Goal: Task Accomplishment & Management: Complete application form

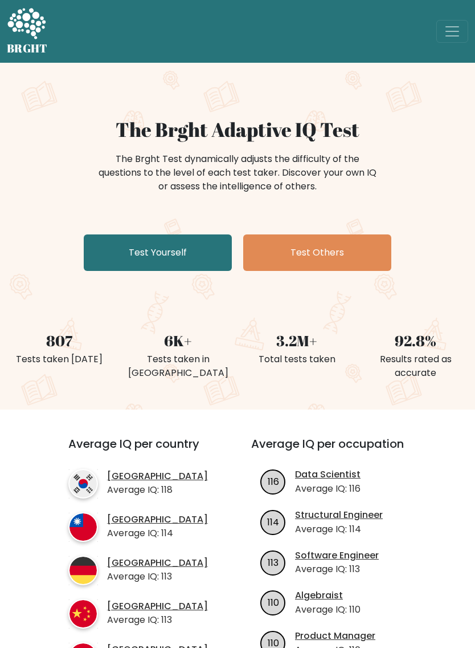
click at [455, 32] on span "Toggle navigation" at bounding box center [452, 31] width 17 height 17
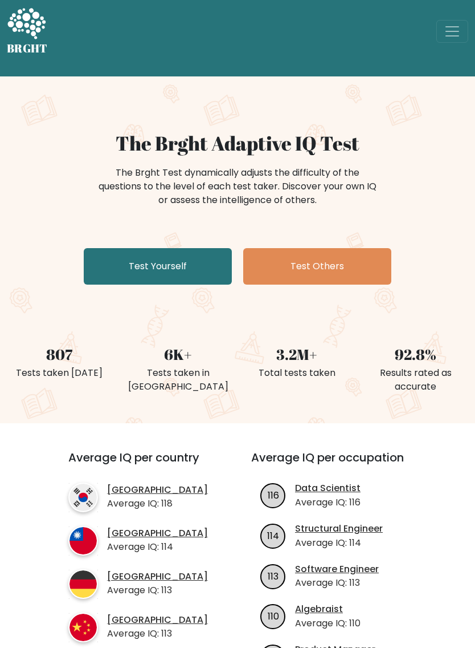
click at [112, 261] on link "Test Yourself" at bounding box center [158, 266] width 148 height 36
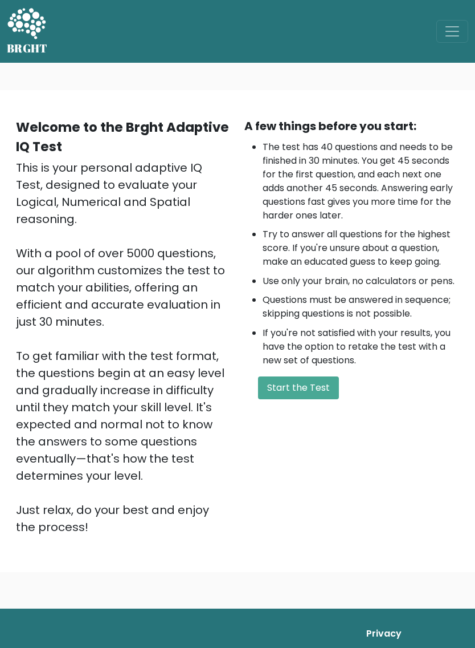
click at [315, 383] on button "Start the Test" at bounding box center [298, 387] width 81 height 23
click at [449, 30] on span "Toggle navigation" at bounding box center [452, 31] width 17 height 17
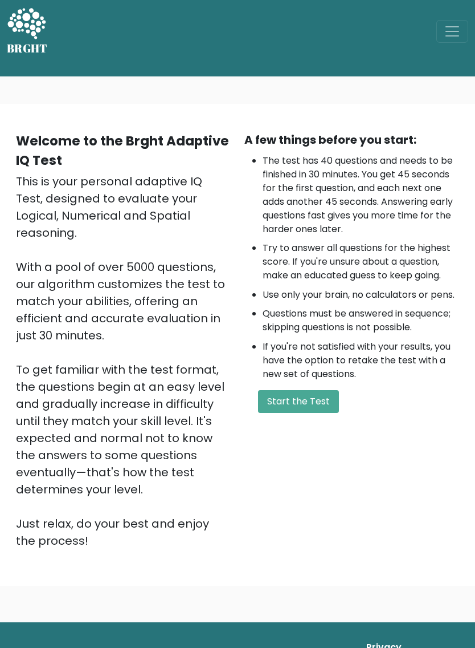
click at [30, 44] on h5 "BRGHT" at bounding box center [27, 49] width 41 height 14
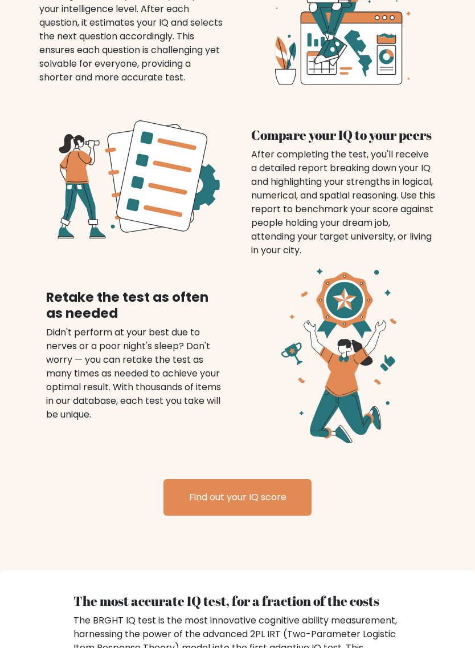
scroll to position [881, 0]
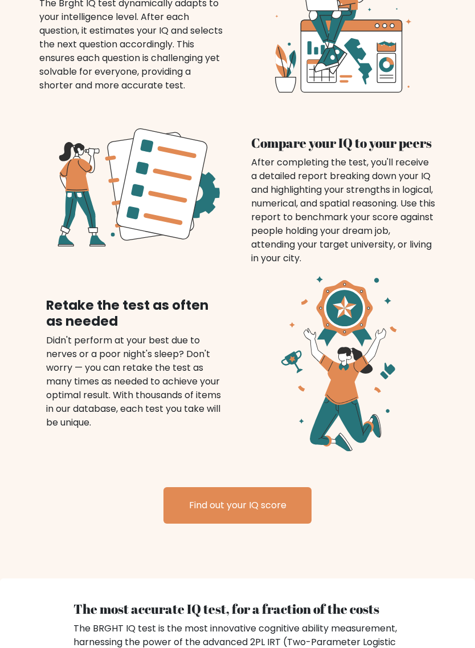
click at [279, 508] on link "Find out your IQ score" at bounding box center [238, 505] width 148 height 36
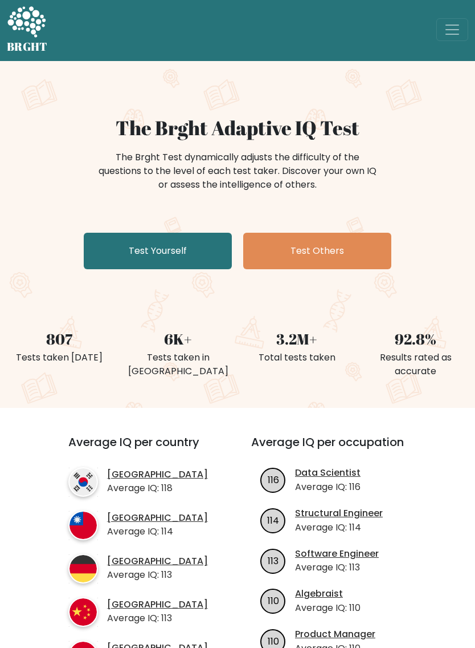
scroll to position [0, 0]
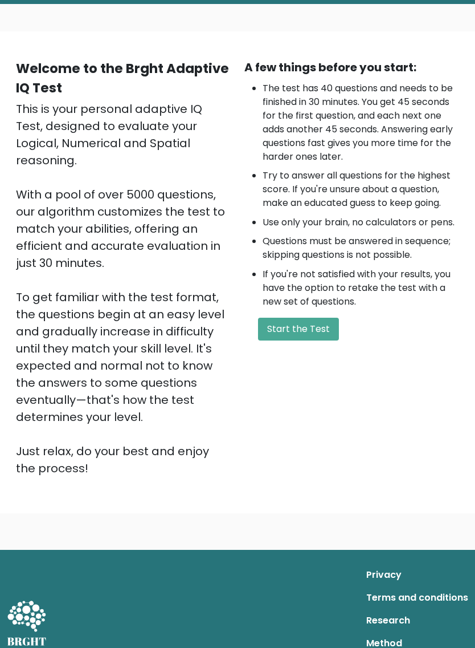
scroll to position [80, 0]
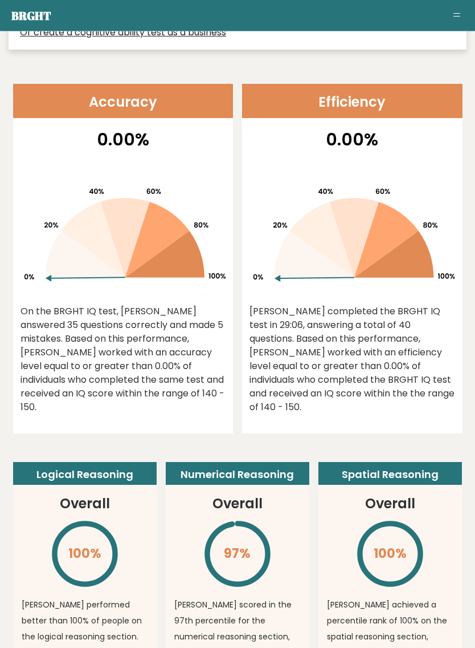
scroll to position [542, 0]
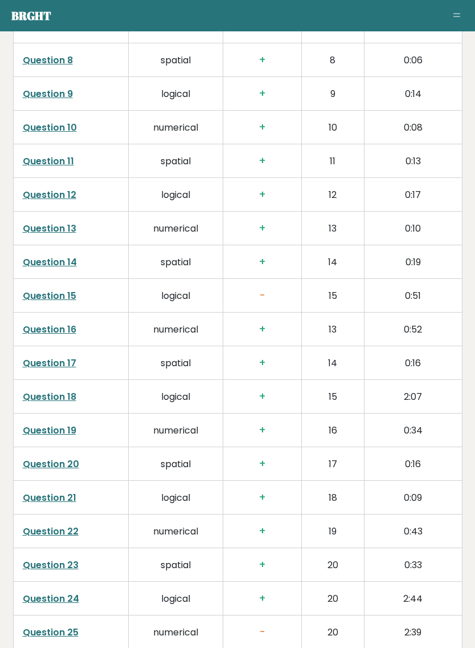
scroll to position [2109, 0]
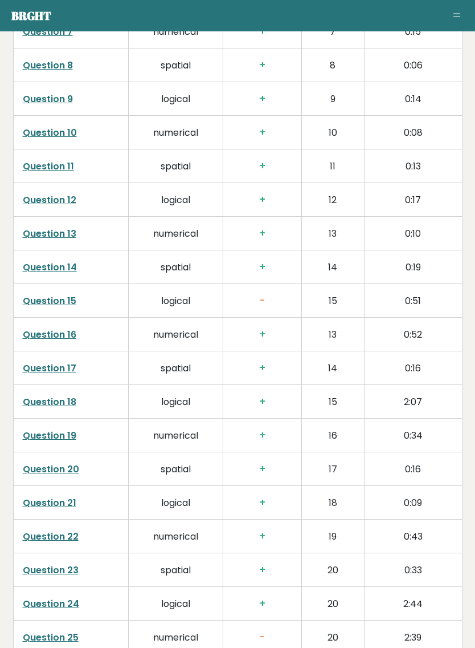
click at [44, 294] on link "Question 15" at bounding box center [50, 300] width 54 height 13
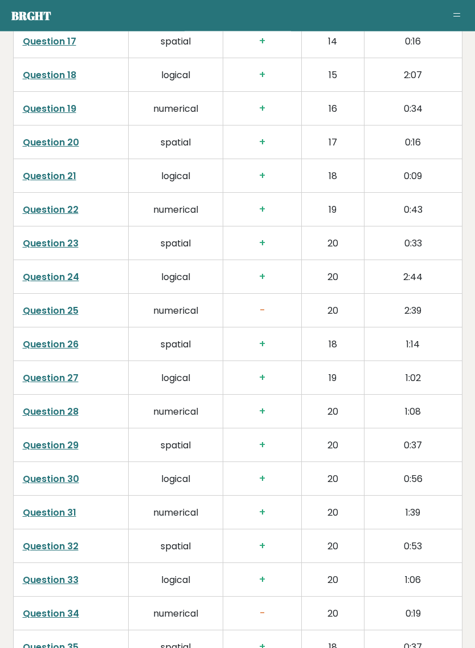
scroll to position [2437, 0]
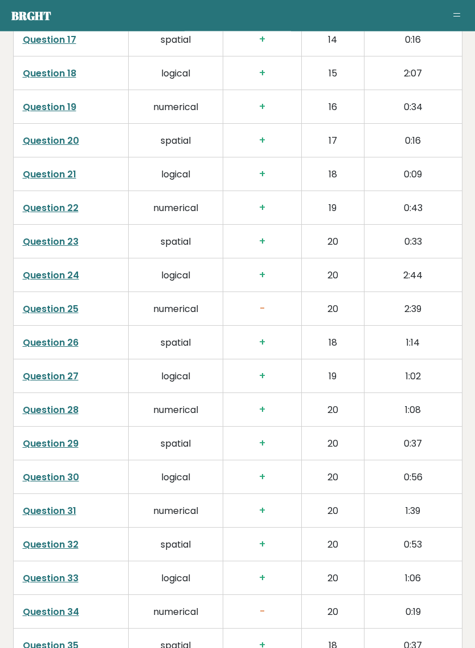
click at [43, 303] on link "Question 25" at bounding box center [51, 309] width 56 height 13
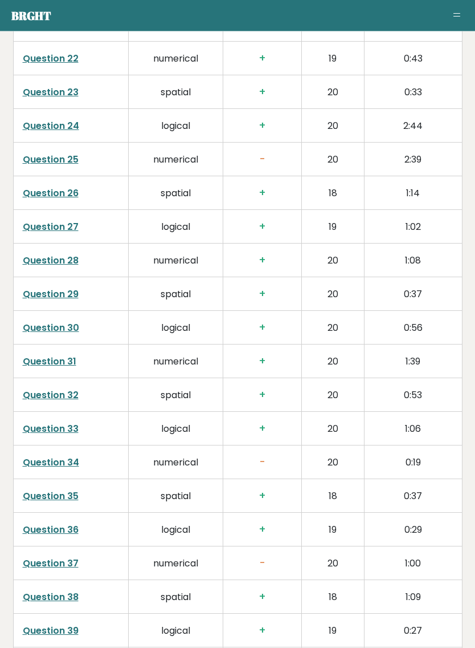
scroll to position [2588, 0]
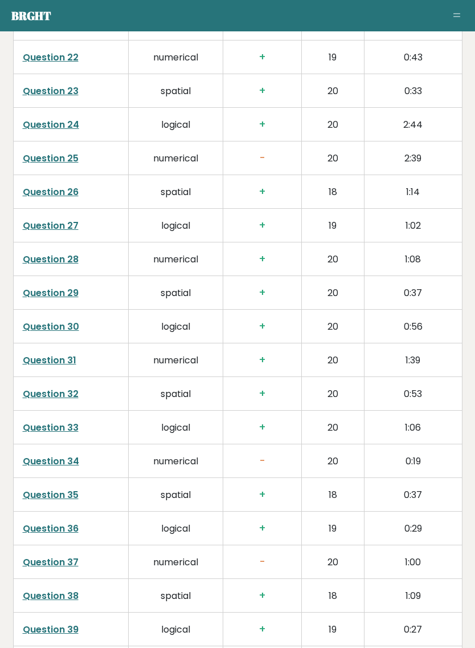
click at [54, 454] on link "Question 34" at bounding box center [51, 460] width 56 height 13
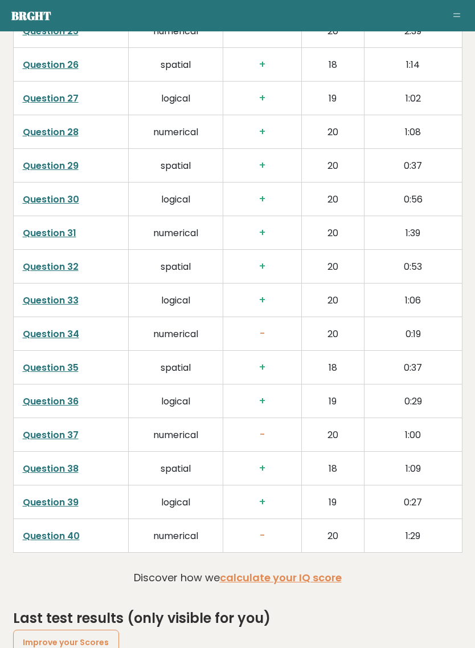
scroll to position [2723, 0]
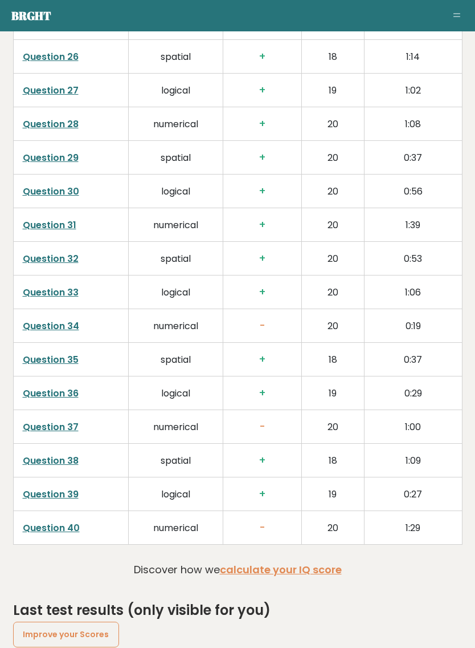
click at [46, 420] on link "Question 37" at bounding box center [51, 426] width 56 height 13
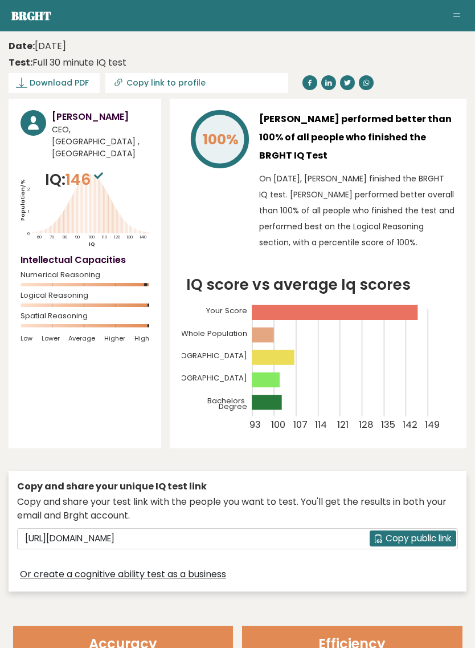
scroll to position [2741, 0]
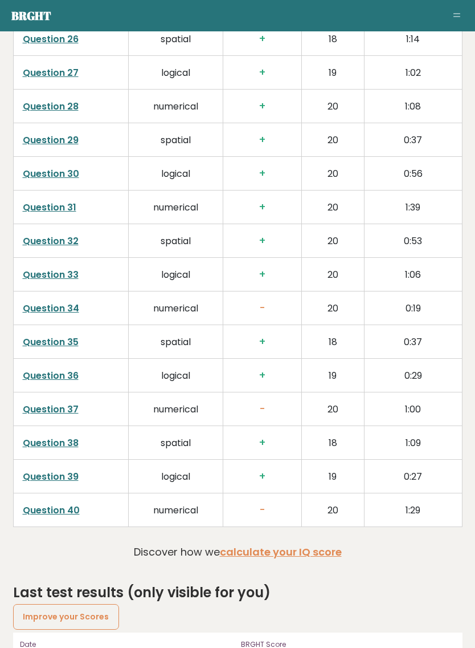
click at [50, 503] on link "Question 40" at bounding box center [51, 509] width 57 height 13
click at [58, 503] on link "Question 40" at bounding box center [51, 509] width 57 height 13
click at [46, 402] on link "Question 37" at bounding box center [51, 408] width 56 height 13
click at [47, 302] on link "Question 34" at bounding box center [51, 308] width 56 height 13
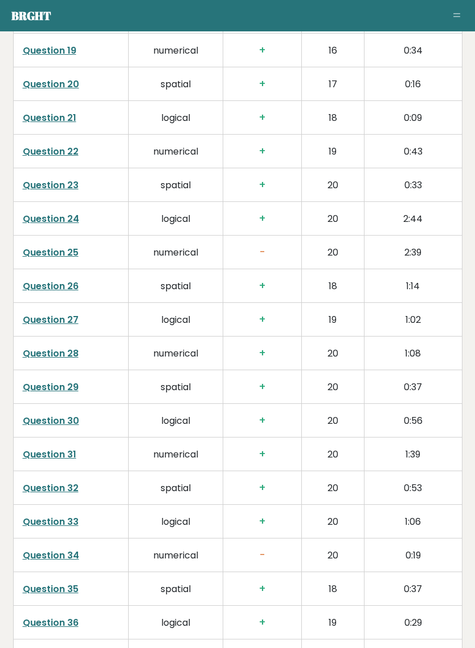
scroll to position [2489, 0]
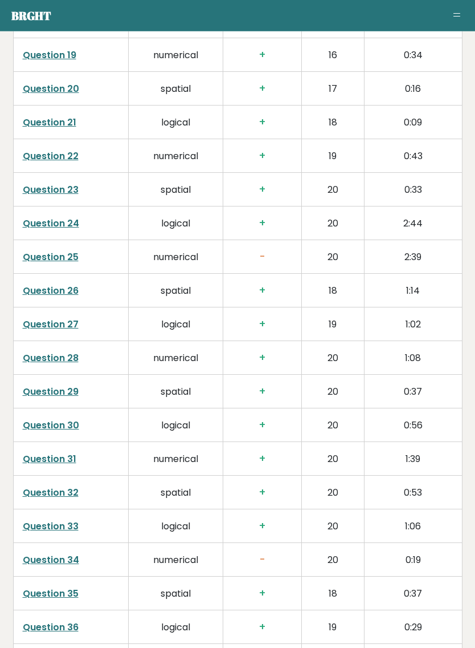
click at [59, 251] on link "Question 25" at bounding box center [51, 257] width 56 height 13
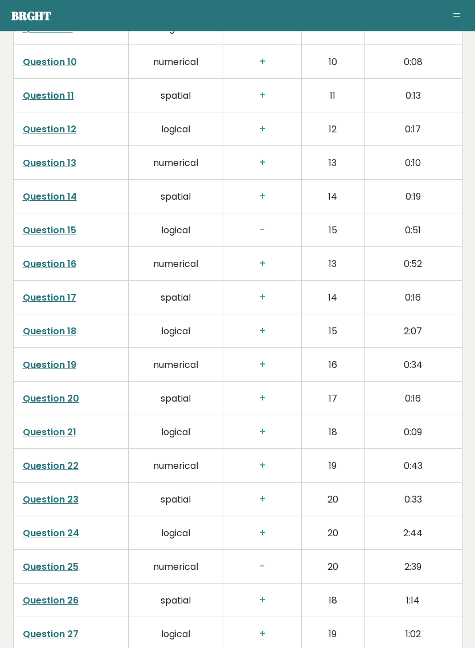
scroll to position [2175, 0]
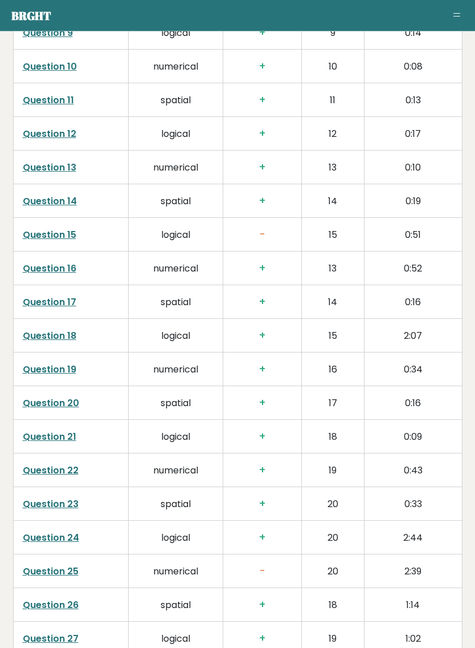
click at [49, 229] on link "Question 15" at bounding box center [50, 235] width 54 height 13
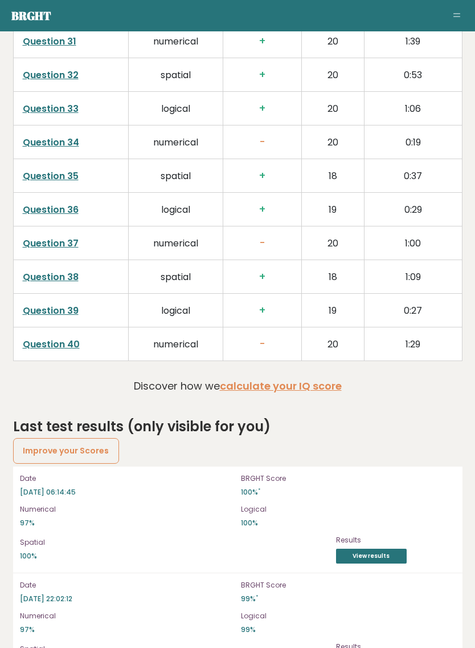
scroll to position [2909, 0]
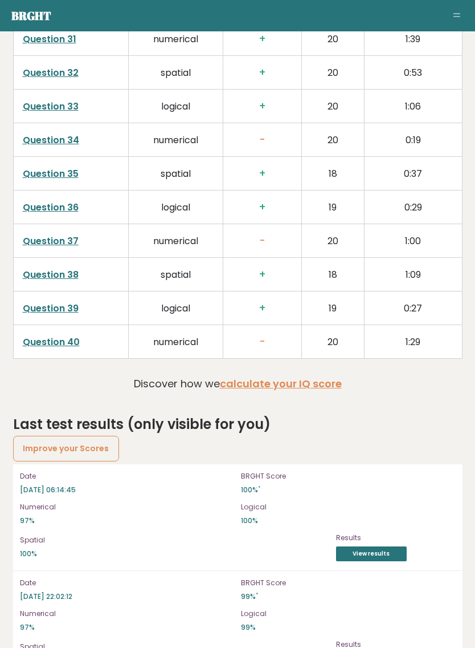
click at [41, 436] on link "Improve your Scores" at bounding box center [66, 448] width 107 height 25
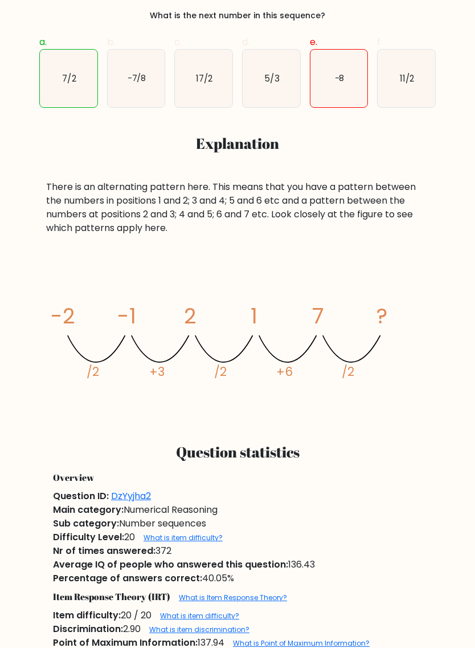
scroll to position [406, 0]
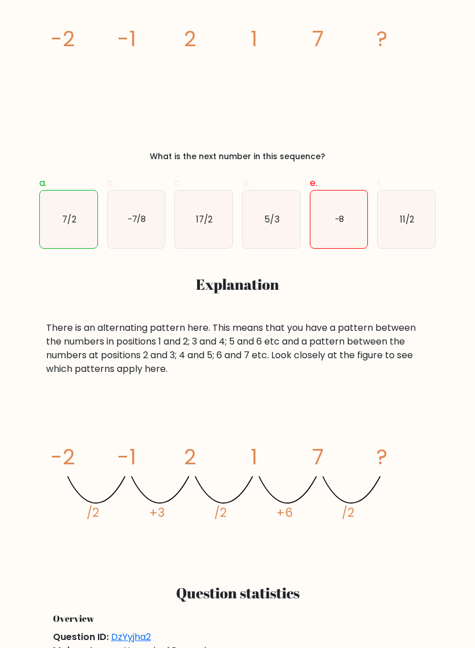
scroll to position [250, 0]
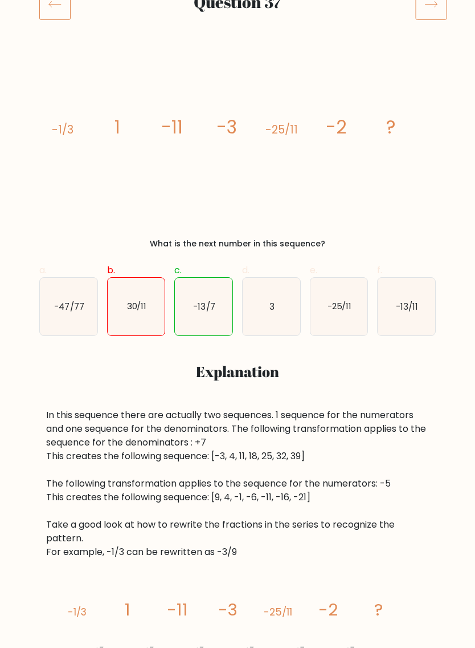
scroll to position [133, 0]
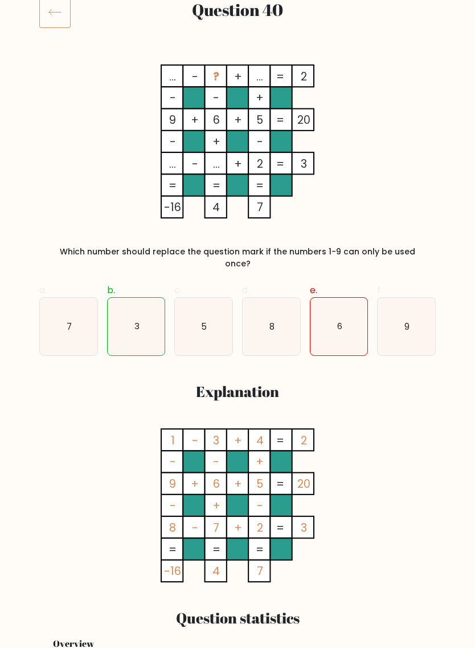
scroll to position [167, 0]
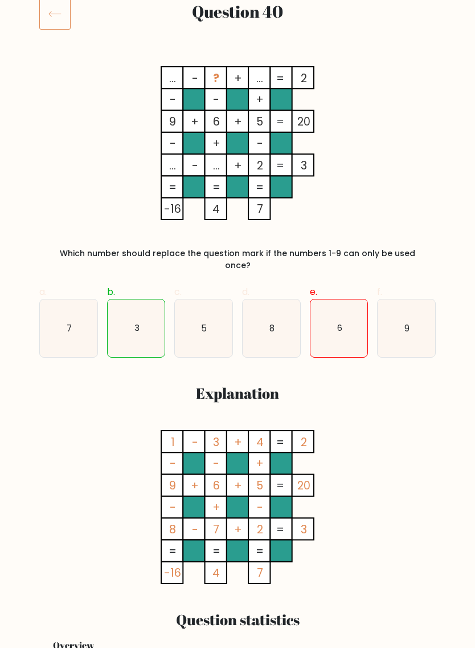
click at [51, 22] on icon at bounding box center [54, 14] width 31 height 32
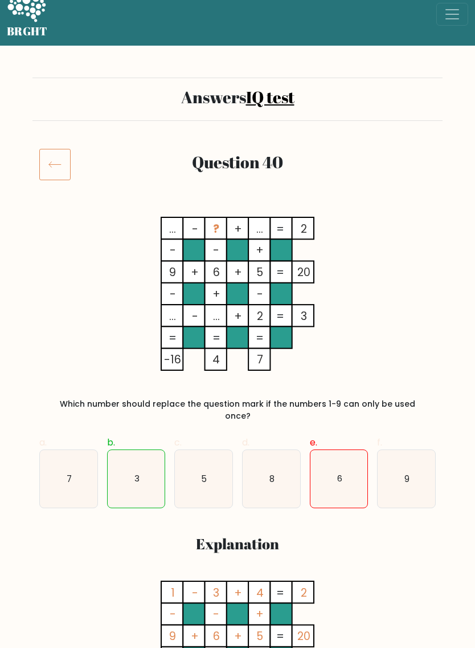
scroll to position [0, 0]
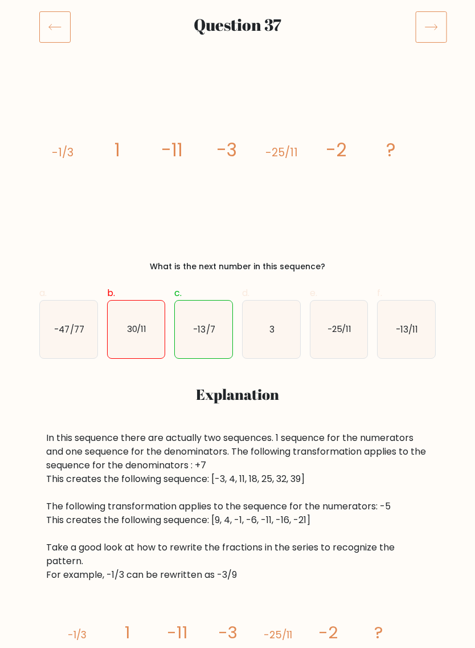
scroll to position [99, 0]
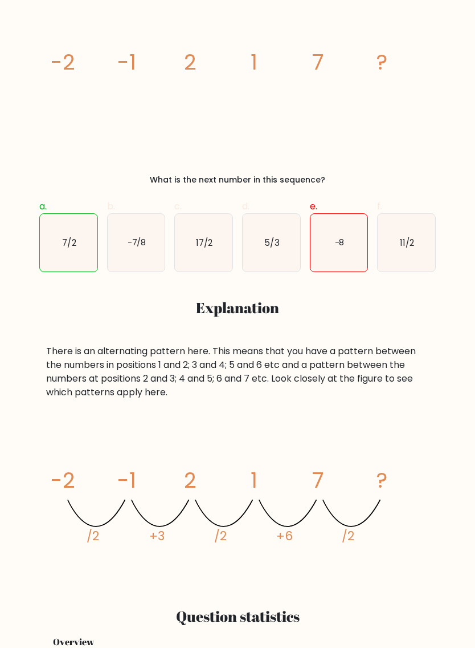
scroll to position [119, 0]
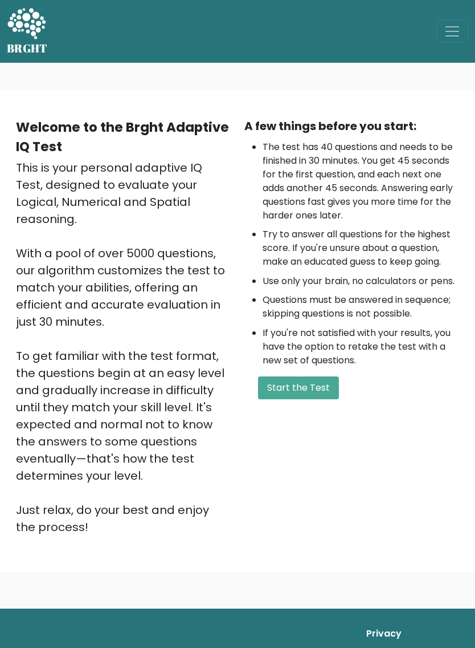
click at [320, 391] on button "Start the Test" at bounding box center [298, 387] width 81 height 23
click at [318, 383] on button "Start the Test" at bounding box center [298, 387] width 81 height 23
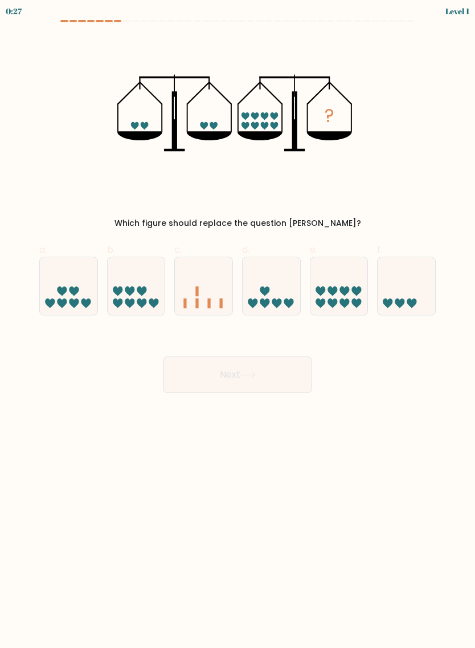
click at [337, 287] on icon at bounding box center [340, 285] width 58 height 47
click at [238, 324] on input "e." at bounding box center [238, 327] width 1 height 7
radio input "true"
click at [292, 371] on button "Next" at bounding box center [238, 374] width 148 height 36
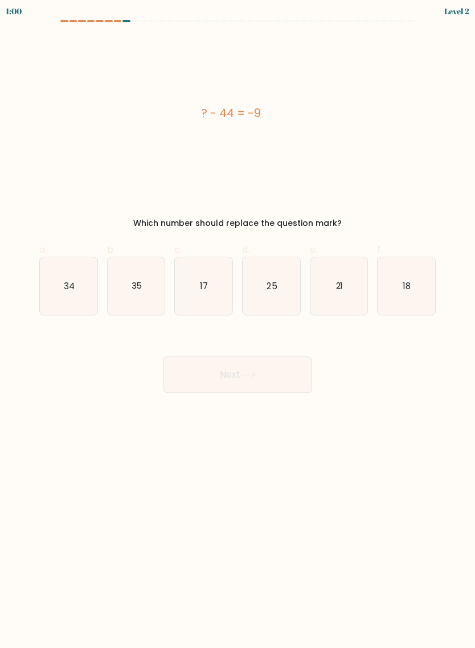
click at [143, 283] on icon "35" at bounding box center [137, 286] width 58 height 58
click at [238, 324] on input "b. 35" at bounding box center [238, 327] width 1 height 7
radio input "true"
click at [304, 372] on button "Next" at bounding box center [238, 374] width 148 height 36
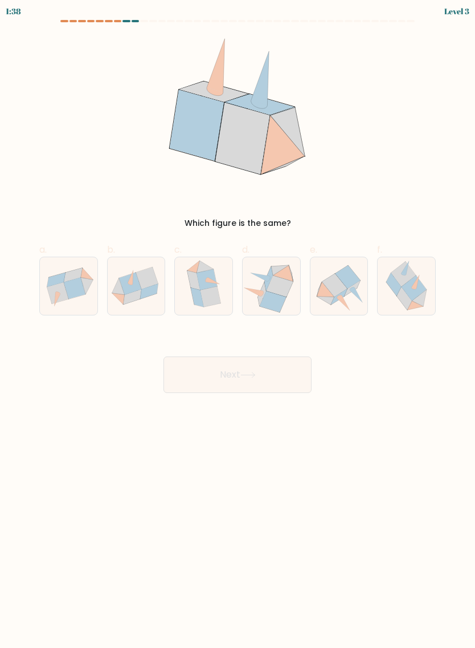
click at [287, 293] on icon at bounding box center [279, 285] width 27 height 21
click at [238, 324] on input "d." at bounding box center [238, 327] width 1 height 7
radio input "true"
click at [278, 367] on button "Next" at bounding box center [238, 374] width 148 height 36
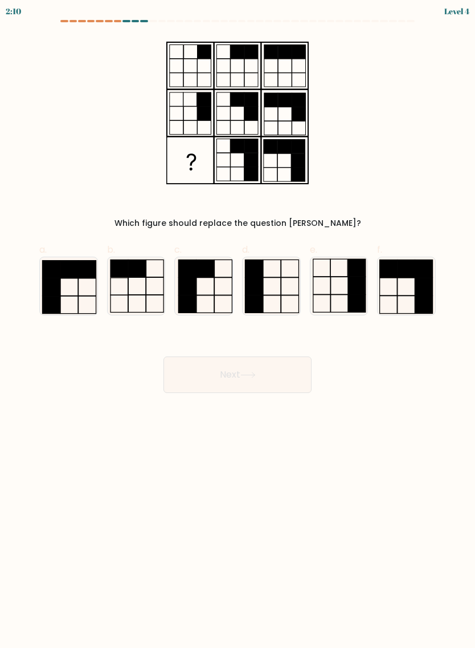
click at [355, 306] on rect at bounding box center [357, 304] width 17 height 18
click at [238, 324] on input "e." at bounding box center [238, 327] width 1 height 7
radio input "true"
click at [291, 382] on button "Next" at bounding box center [238, 374] width 148 height 36
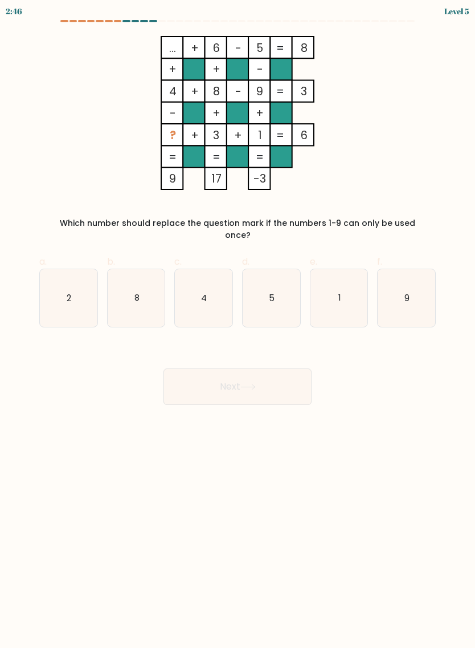
click at [68, 295] on icon "2" at bounding box center [69, 298] width 58 height 58
click at [238, 324] on input "a. 2" at bounding box center [238, 327] width 1 height 7
radio input "true"
click at [295, 373] on button "Next" at bounding box center [238, 386] width 148 height 36
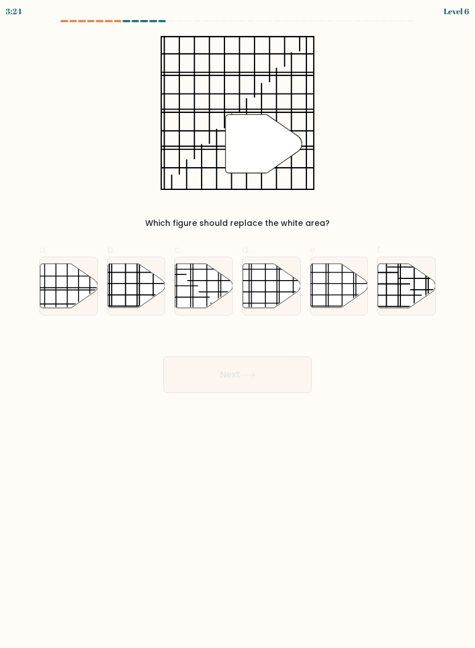
click at [59, 287] on line at bounding box center [49, 287] width 115 height 0
click at [238, 324] on input "a." at bounding box center [238, 327] width 1 height 7
radio input "true"
click at [296, 369] on button "Next" at bounding box center [238, 374] width 148 height 36
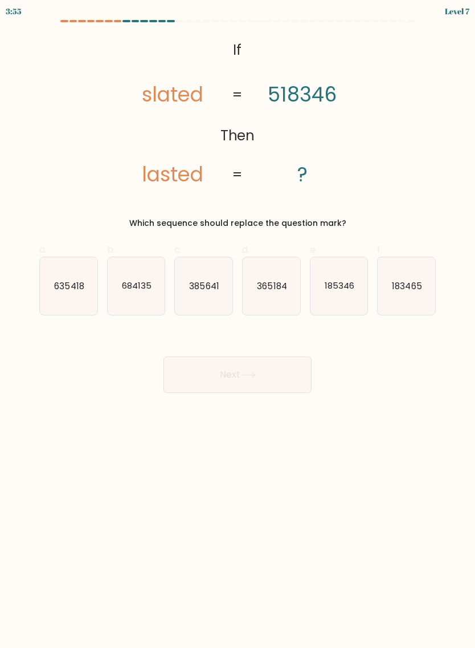
click at [348, 303] on icon "185346" at bounding box center [340, 286] width 58 height 58
click at [238, 324] on input "e. 185346" at bounding box center [238, 327] width 1 height 7
radio input "true"
click at [291, 373] on button "Next" at bounding box center [238, 374] width 148 height 36
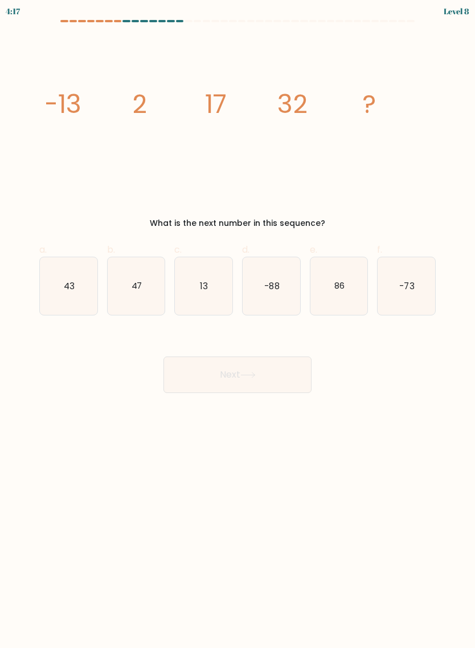
click at [143, 286] on icon "47" at bounding box center [137, 286] width 58 height 58
click at [238, 324] on input "b. 47" at bounding box center [238, 327] width 1 height 7
radio input "true"
click at [288, 375] on button "Next" at bounding box center [238, 374] width 148 height 36
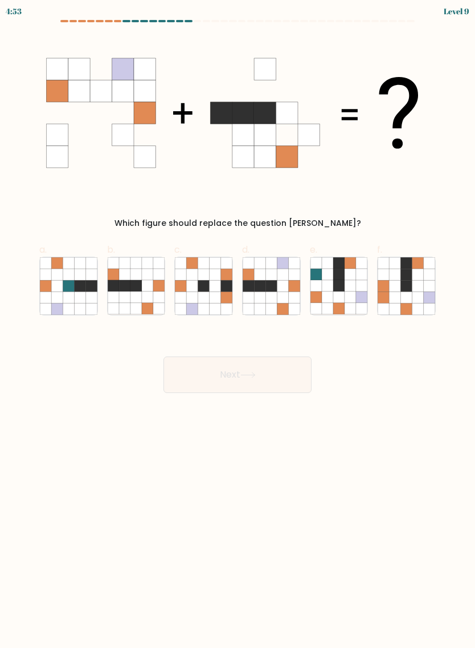
click at [282, 296] on icon at bounding box center [282, 296] width 11 height 11
click at [238, 324] on input "d." at bounding box center [238, 327] width 1 height 7
radio input "true"
click at [283, 376] on button "Next" at bounding box center [238, 374] width 148 height 36
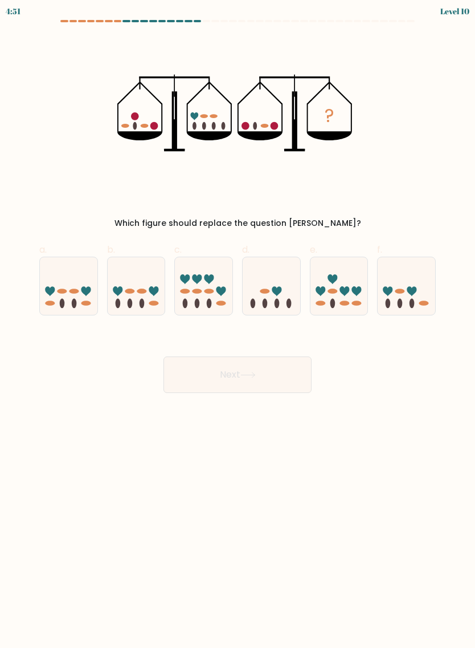
click at [290, 300] on ellipse at bounding box center [289, 303] width 5 height 10
click at [238, 324] on input "d." at bounding box center [238, 327] width 1 height 7
radio input "true"
click at [288, 383] on button "Next" at bounding box center [238, 374] width 148 height 36
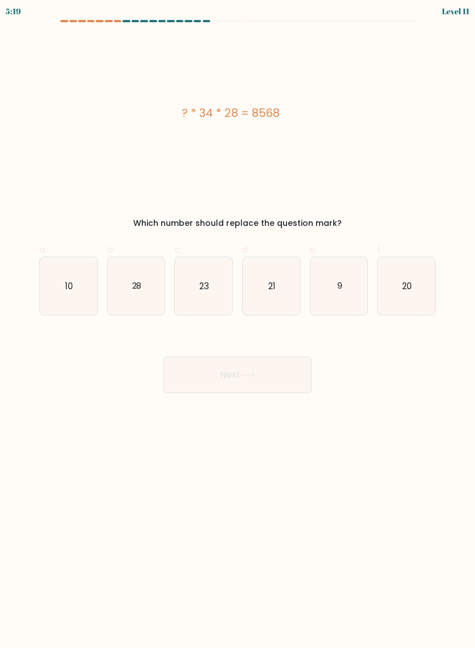
click at [348, 289] on icon "9" at bounding box center [340, 286] width 58 height 58
click at [238, 324] on input "e. 9" at bounding box center [238, 327] width 1 height 7
radio input "true"
click at [299, 370] on button "Next" at bounding box center [238, 374] width 148 height 36
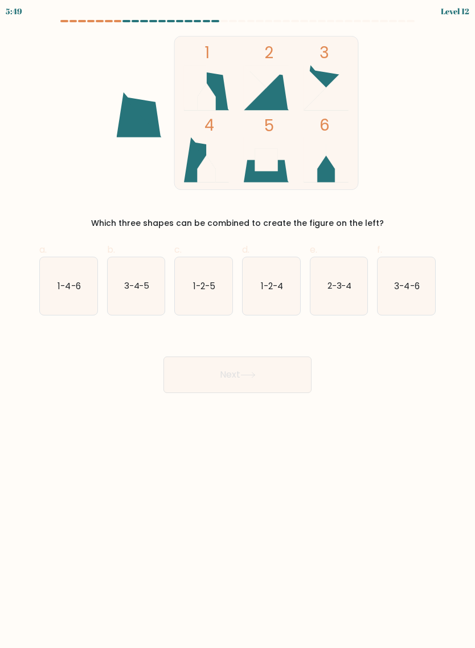
click at [76, 296] on icon "1-4-6" at bounding box center [69, 286] width 58 height 58
click at [238, 324] on input "a. 1-4-6" at bounding box center [238, 327] width 1 height 7
radio input "true"
click at [300, 376] on button "Next" at bounding box center [238, 374] width 148 height 36
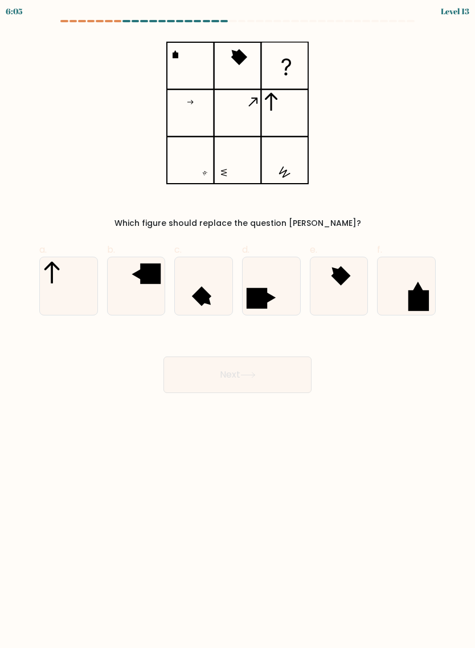
click at [148, 272] on rect at bounding box center [150, 273] width 21 height 21
click at [238, 324] on input "b." at bounding box center [238, 327] width 1 height 7
radio input "true"
click at [288, 376] on button "Next" at bounding box center [238, 374] width 148 height 36
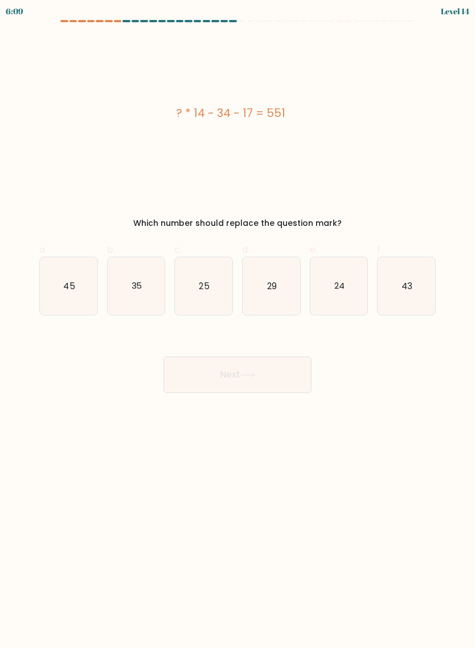
click at [420, 291] on icon "43" at bounding box center [407, 286] width 58 height 58
click at [238, 324] on input "f. 43" at bounding box center [238, 327] width 1 height 7
radio input "true"
click at [215, 376] on button "Next" at bounding box center [238, 374] width 148 height 36
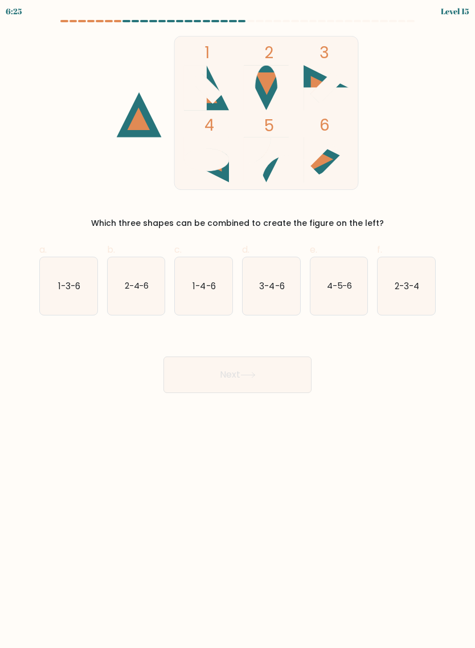
click at [71, 294] on icon "1-3-6" at bounding box center [69, 286] width 58 height 58
click at [238, 324] on input "a. 1-3-6" at bounding box center [238, 327] width 1 height 7
radio input "true"
click at [286, 377] on button "Next" at bounding box center [238, 374] width 148 height 36
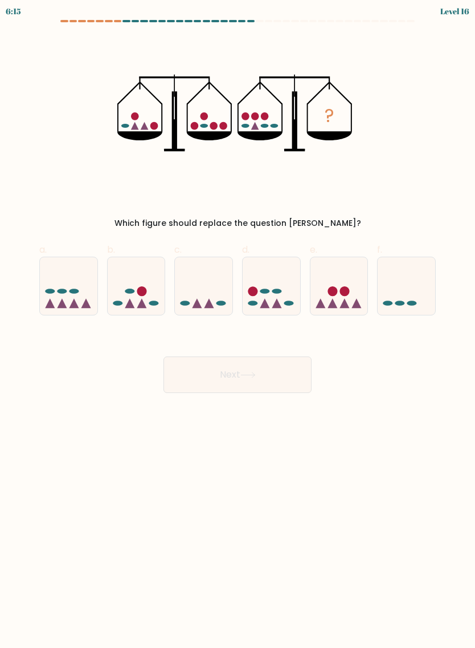
click at [75, 278] on icon at bounding box center [69, 285] width 58 height 47
click at [238, 324] on input "a." at bounding box center [238, 327] width 1 height 7
radio input "true"
click at [231, 365] on button "Next" at bounding box center [238, 374] width 148 height 36
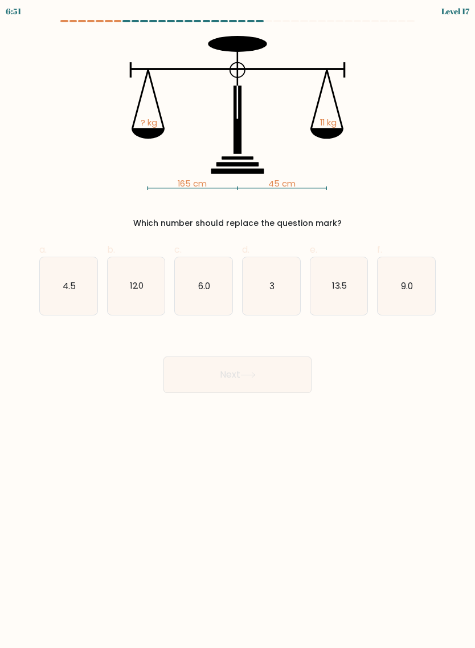
click at [268, 286] on icon "3" at bounding box center [272, 286] width 58 height 58
click at [238, 324] on input "d. 3" at bounding box center [238, 327] width 1 height 7
radio input "true"
click at [254, 377] on icon at bounding box center [248, 375] width 15 height 6
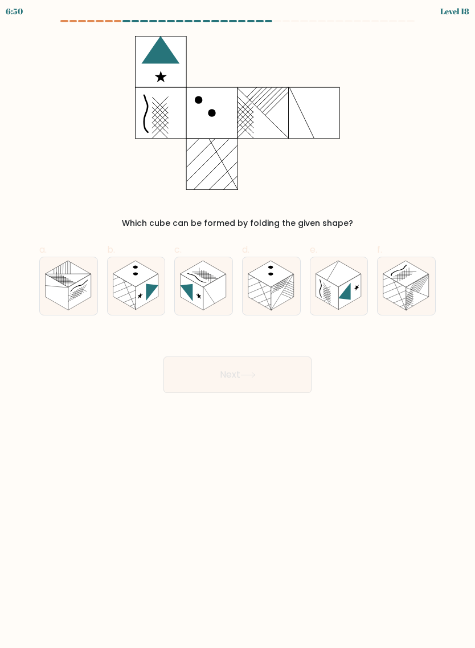
click at [269, 283] on rect at bounding box center [271, 274] width 46 height 26
click at [238, 324] on input "d." at bounding box center [238, 327] width 1 height 7
radio input "true"
click at [279, 379] on button "Next" at bounding box center [238, 374] width 148 height 36
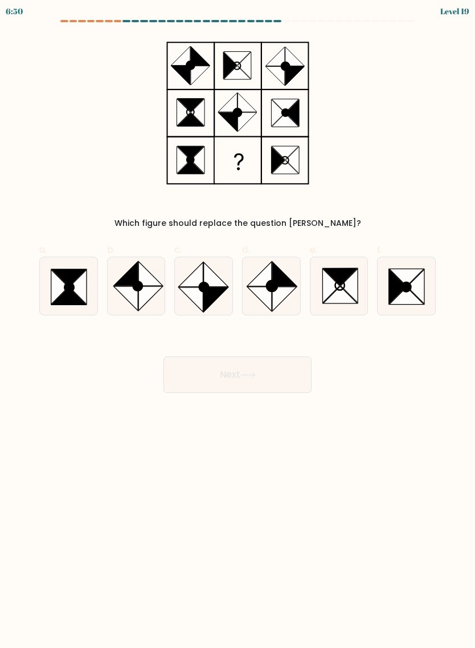
click at [270, 293] on icon at bounding box center [259, 299] width 25 height 25
click at [238, 324] on input "d." at bounding box center [238, 327] width 1 height 7
radio input "true"
click at [272, 376] on button "Next" at bounding box center [238, 374] width 148 height 36
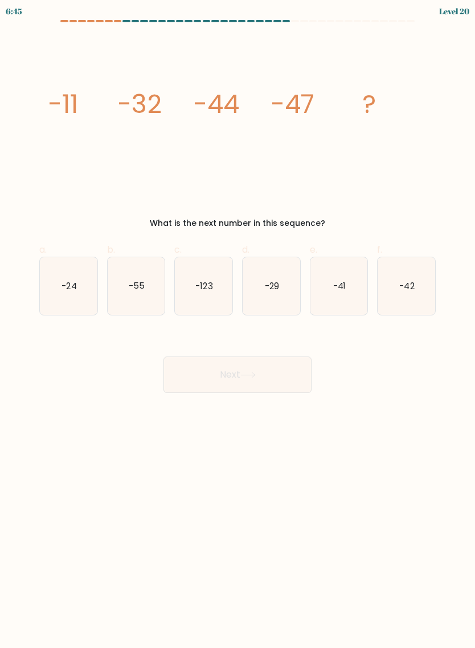
click at [342, 283] on text "-41" at bounding box center [339, 285] width 13 height 12
click at [238, 324] on input "e. -41" at bounding box center [238, 327] width 1 height 7
radio input "true"
click at [271, 371] on button "Next" at bounding box center [238, 374] width 148 height 36
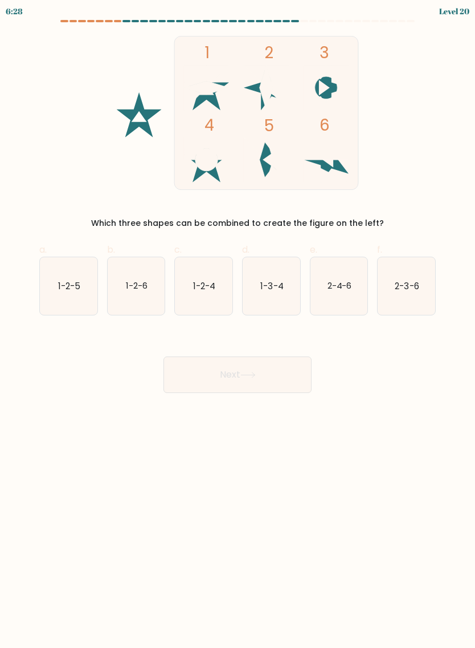
click at [82, 288] on icon "1-2-5" at bounding box center [69, 286] width 58 height 58
click at [238, 324] on input "a. 1-2-5" at bounding box center [238, 327] width 1 height 7
radio input "true"
click at [290, 375] on button "Next" at bounding box center [238, 374] width 148 height 36
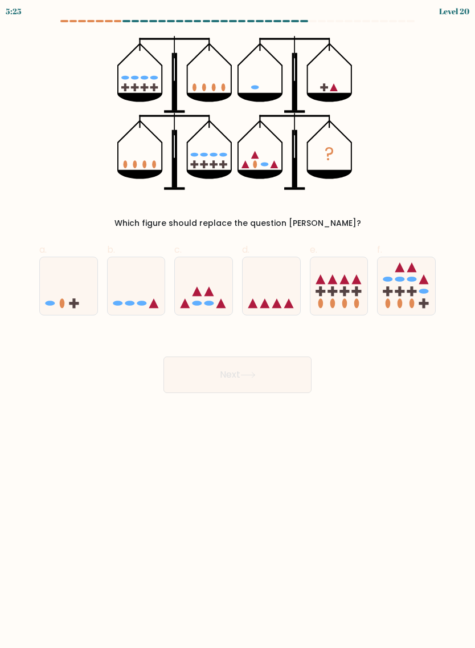
click at [141, 294] on icon at bounding box center [137, 285] width 58 height 47
click at [238, 324] on input "b." at bounding box center [238, 327] width 1 height 7
radio input "true"
click at [251, 377] on icon at bounding box center [248, 375] width 15 height 6
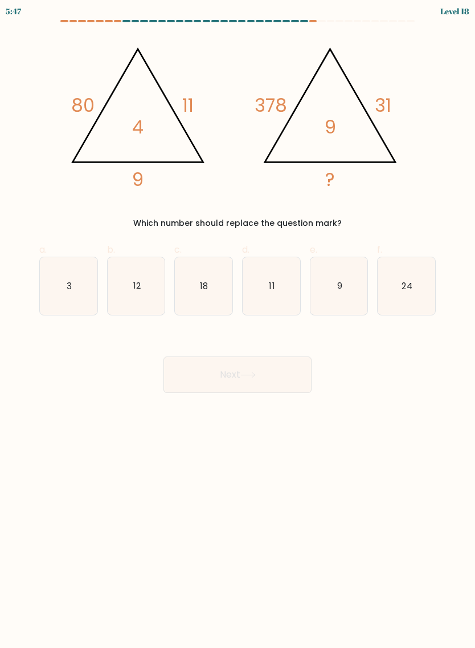
click at [265, 286] on icon "11" at bounding box center [272, 286] width 58 height 58
click at [238, 324] on input "d. 11" at bounding box center [238, 327] width 1 height 7
radio input "true"
click at [283, 374] on button "Next" at bounding box center [238, 374] width 148 height 36
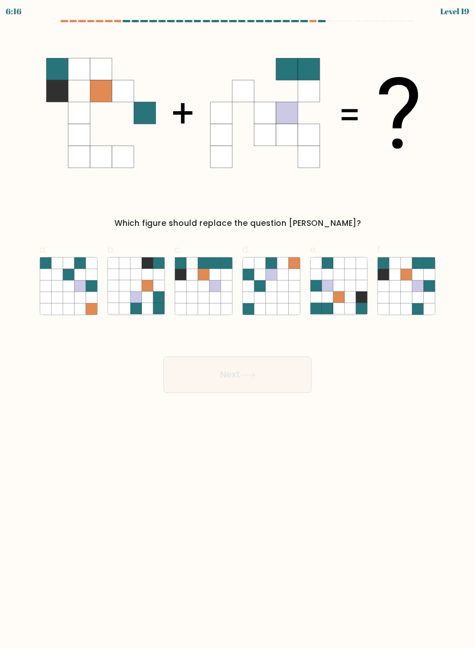
click at [138, 308] on icon at bounding box center [136, 308] width 11 height 11
click at [238, 324] on input "b." at bounding box center [238, 327] width 1 height 7
radio input "true"
click at [233, 373] on button "Next" at bounding box center [238, 374] width 148 height 36
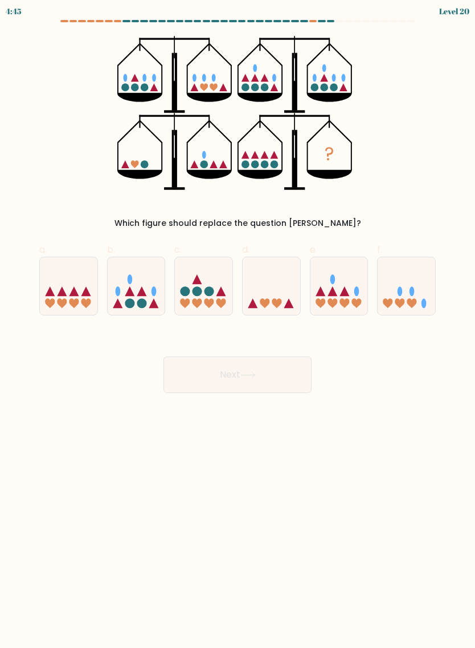
click at [290, 307] on icon at bounding box center [289, 303] width 10 height 10
click at [238, 324] on input "d." at bounding box center [238, 327] width 1 height 7
radio input "true"
click at [283, 379] on button "Next" at bounding box center [238, 374] width 148 height 36
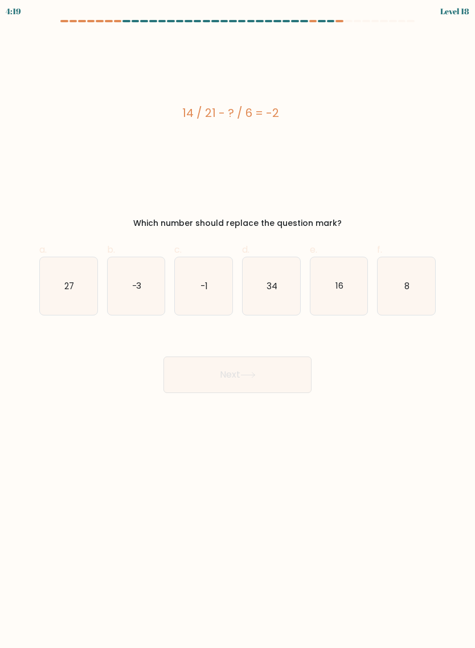
click at [348, 294] on icon "16" at bounding box center [340, 286] width 58 height 58
click at [238, 324] on input "e. 16" at bounding box center [238, 327] width 1 height 7
radio input "true"
click at [283, 373] on button "Next" at bounding box center [238, 374] width 148 height 36
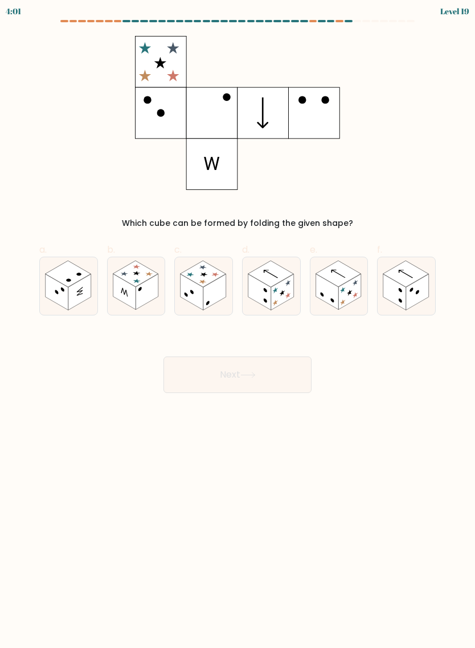
click at [271, 298] on rect at bounding box center [282, 292] width 23 height 36
click at [238, 324] on input "d." at bounding box center [238, 327] width 1 height 7
radio input "true"
click at [292, 374] on button "Next" at bounding box center [238, 374] width 148 height 36
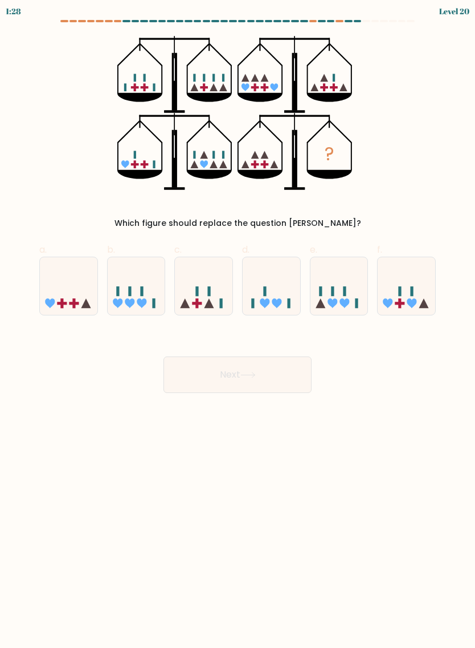
click at [131, 302] on icon at bounding box center [130, 303] width 10 height 10
click at [238, 324] on input "b." at bounding box center [238, 327] width 1 height 7
radio input "true"
click at [256, 373] on icon at bounding box center [248, 375] width 15 height 6
click at [261, 365] on button "Next" at bounding box center [238, 374] width 148 height 36
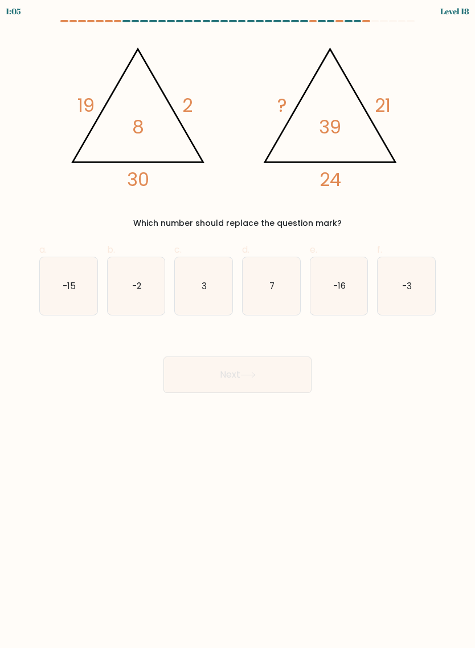
click at [213, 276] on icon "3" at bounding box center [204, 286] width 58 height 58
click at [238, 324] on input "c. 3" at bounding box center [238, 327] width 1 height 7
radio input "true"
click at [290, 376] on button "Next" at bounding box center [238, 374] width 148 height 36
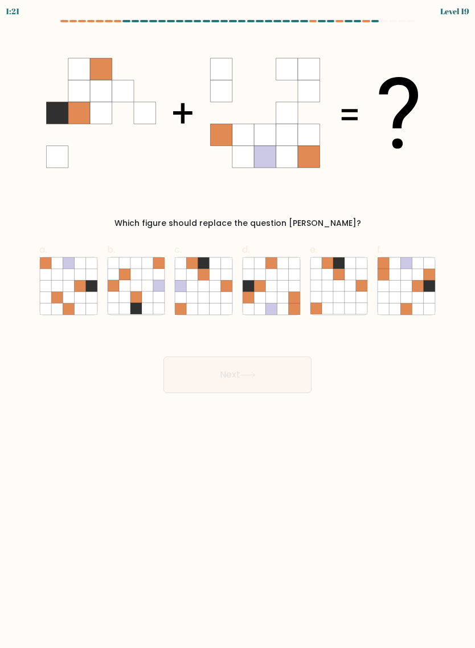
click at [211, 300] on icon at bounding box center [215, 296] width 11 height 11
click at [238, 324] on input "c." at bounding box center [238, 327] width 1 height 7
radio input "true"
click at [282, 376] on button "Next" at bounding box center [238, 374] width 148 height 36
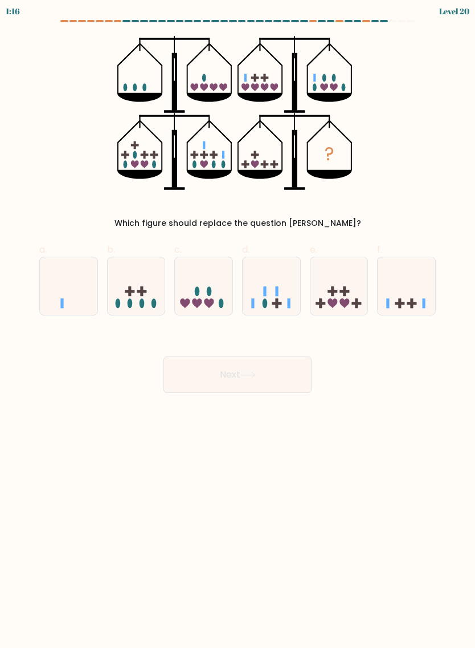
click at [133, 287] on icon at bounding box center [137, 285] width 58 height 47
click at [238, 324] on input "b." at bounding box center [238, 327] width 1 height 7
radio input "true"
click at [282, 380] on button "Next" at bounding box center [238, 374] width 148 height 36
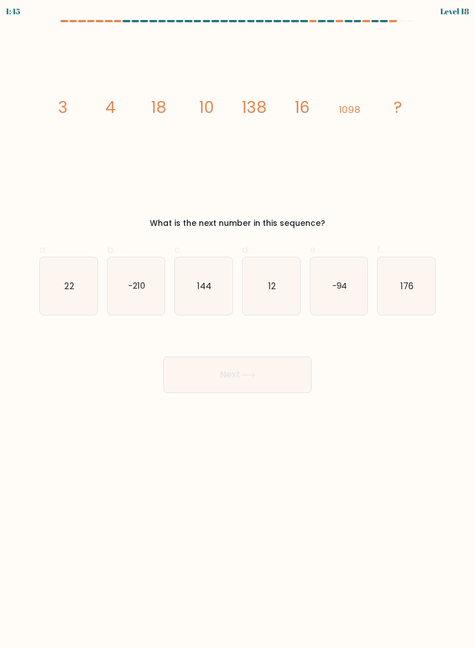
click at [416, 281] on icon "176" at bounding box center [407, 286] width 58 height 58
click at [238, 324] on input "f. 176" at bounding box center [238, 327] width 1 height 7
radio input "true"
click at [218, 375] on button "Next" at bounding box center [238, 374] width 148 height 36
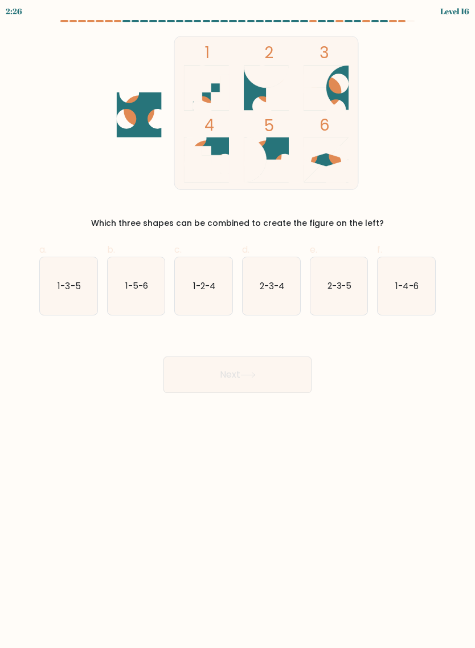
click at [345, 295] on icon "2-3-5" at bounding box center [340, 286] width 58 height 58
click at [238, 324] on input "e. 2-3-5" at bounding box center [238, 327] width 1 height 7
radio input "true"
click at [212, 375] on button "Next" at bounding box center [238, 374] width 148 height 36
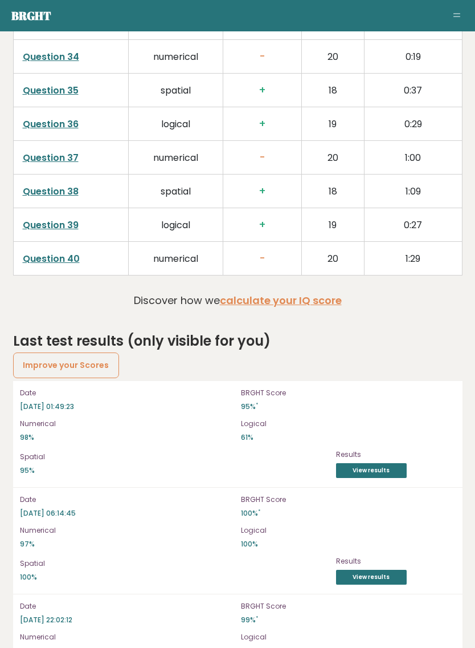
scroll to position [3016, 0]
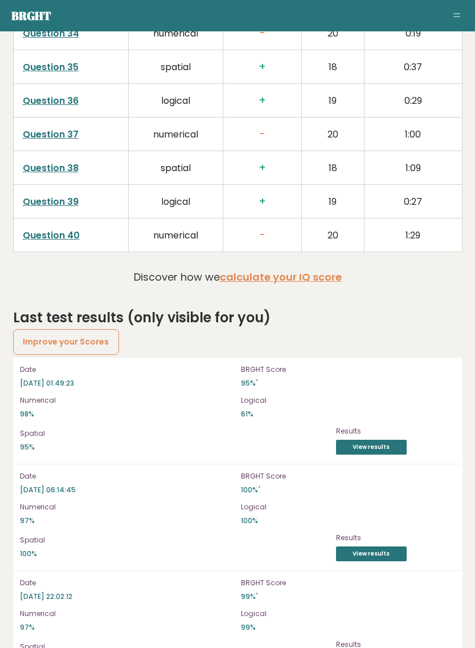
click at [388, 440] on link "View results" at bounding box center [371, 447] width 71 height 15
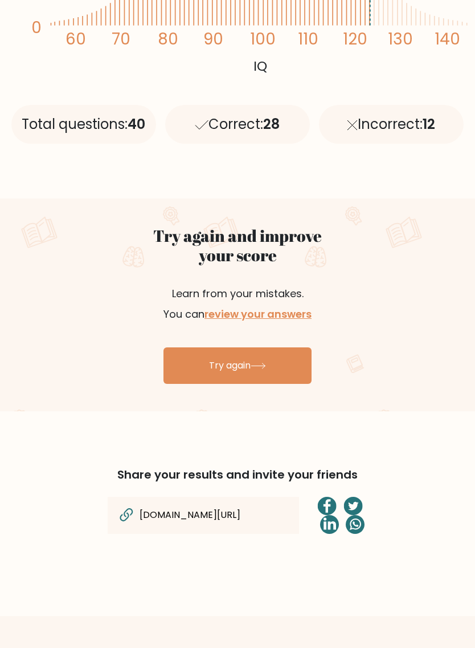
scroll to position [427, 0]
click at [296, 308] on link "review your answers" at bounding box center [258, 314] width 107 height 14
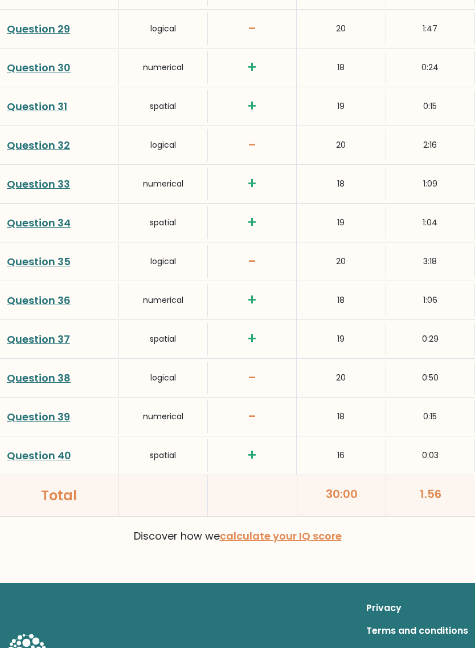
scroll to position [2702, 0]
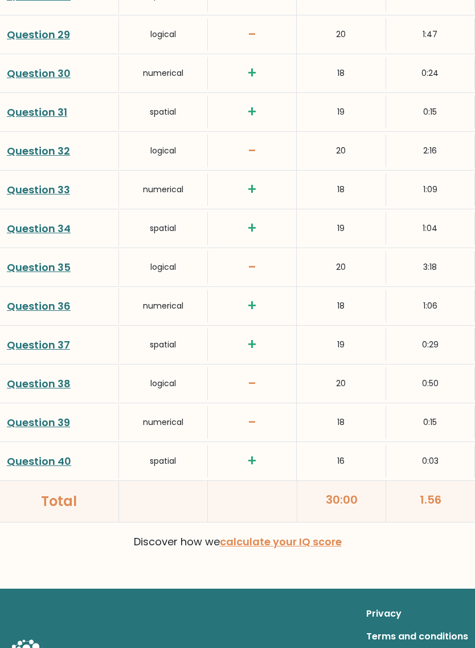
click at [30, 261] on link "Question 35" at bounding box center [39, 268] width 64 height 14
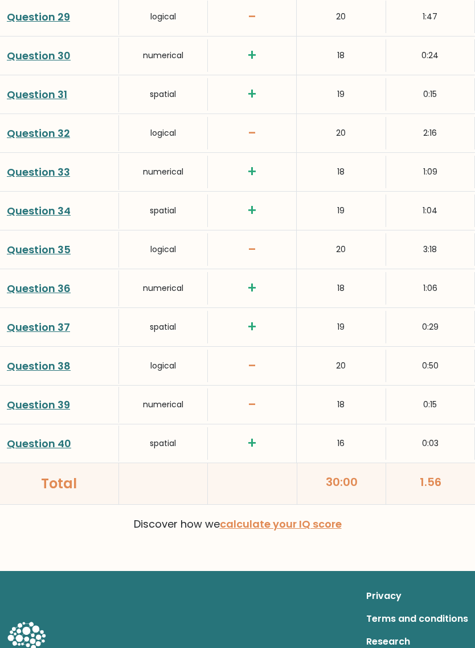
click at [38, 397] on link "Question 39" at bounding box center [38, 404] width 63 height 14
click at [35, 359] on link "Question 38" at bounding box center [39, 366] width 64 height 14
click at [25, 242] on link "Question 35" at bounding box center [39, 249] width 64 height 14
click at [29, 242] on link "Question 35" at bounding box center [39, 249] width 64 height 14
click at [27, 126] on link "Question 32" at bounding box center [38, 133] width 63 height 14
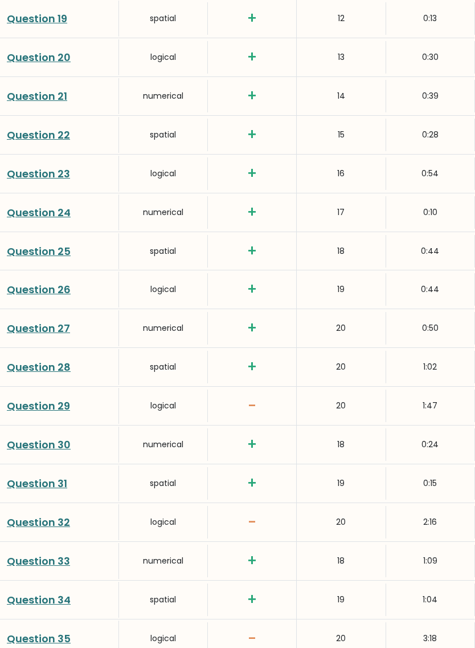
scroll to position [2337, 0]
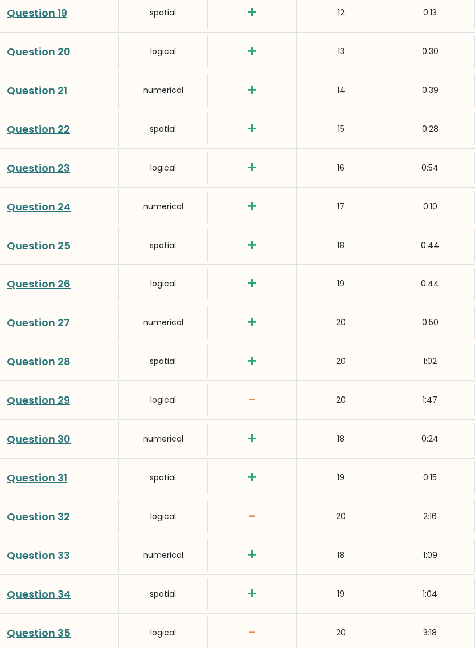
click at [43, 393] on link "Question 29" at bounding box center [38, 400] width 63 height 14
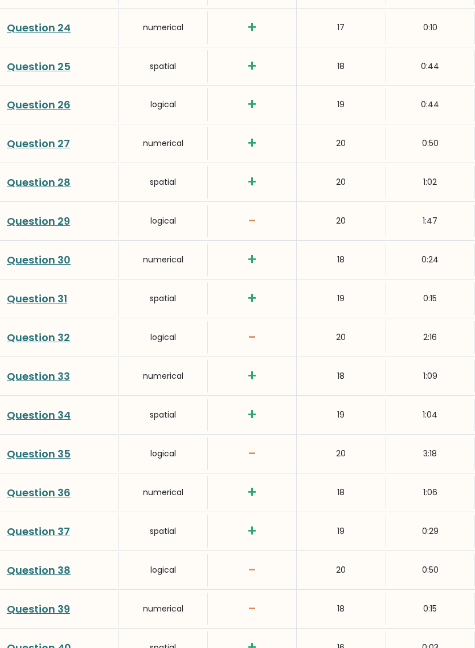
scroll to position [2544, 0]
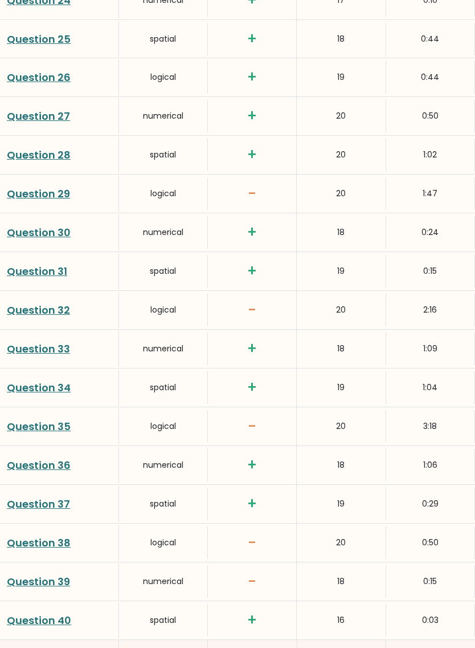
click at [40, 303] on link "Question 32" at bounding box center [38, 310] width 63 height 14
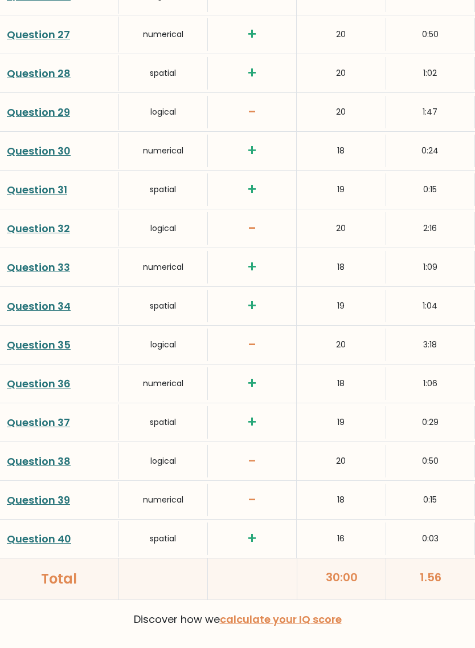
scroll to position [2738, 0]
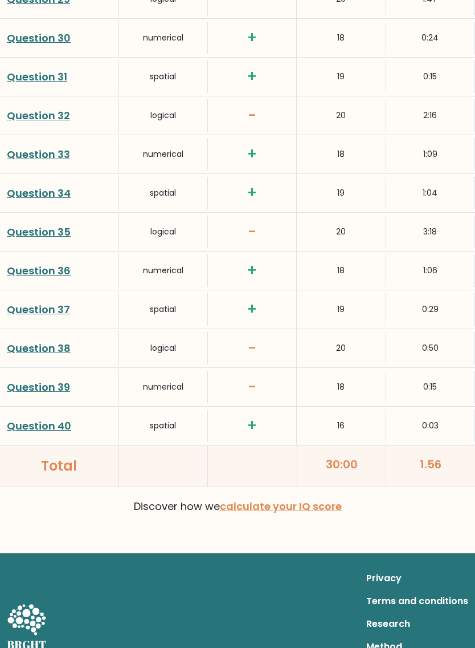
click at [51, 380] on link "Question 39" at bounding box center [38, 387] width 63 height 14
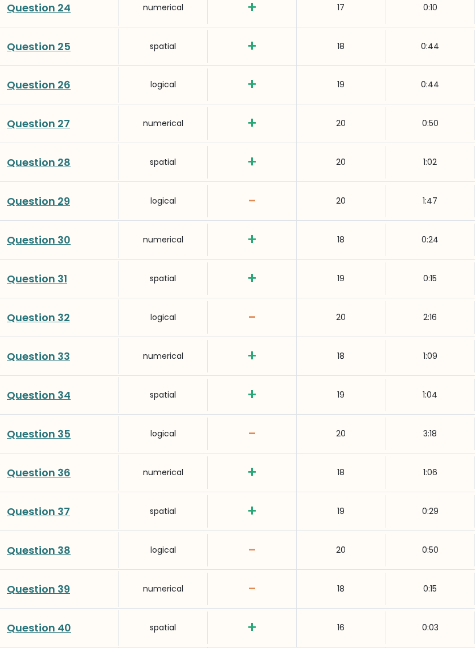
scroll to position [2536, 0]
click at [40, 233] on link "Question 30" at bounding box center [39, 240] width 64 height 14
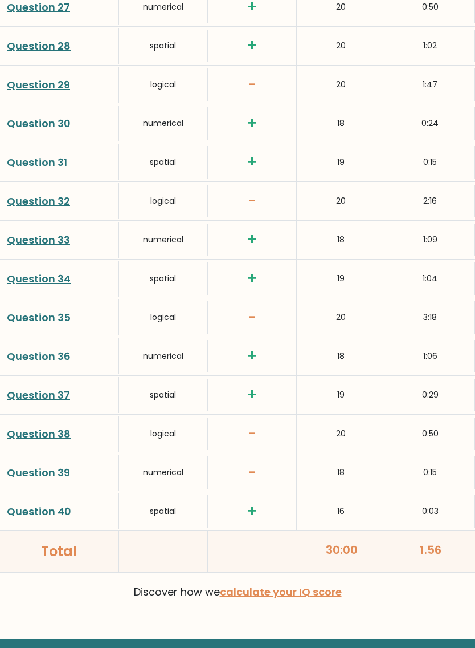
scroll to position [2664, 0]
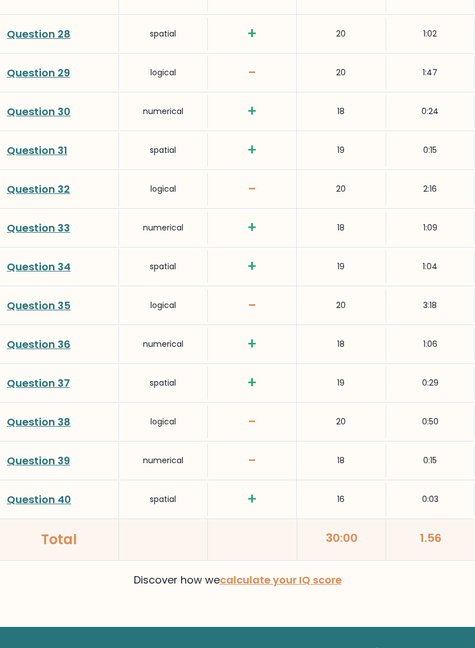
click at [39, 221] on link "Question 33" at bounding box center [38, 228] width 63 height 14
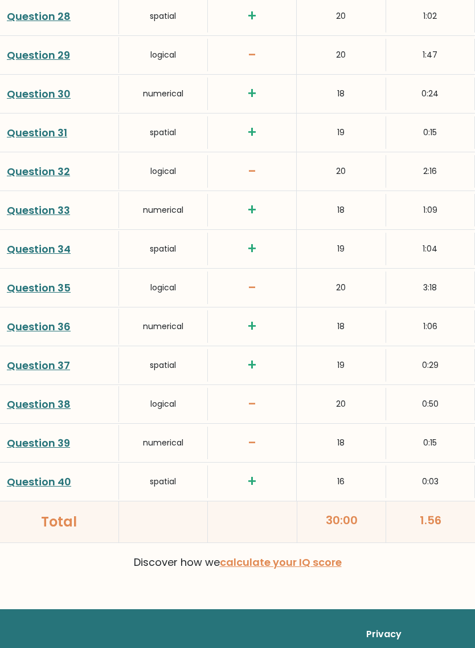
click at [35, 319] on link "Question 36" at bounding box center [39, 326] width 64 height 14
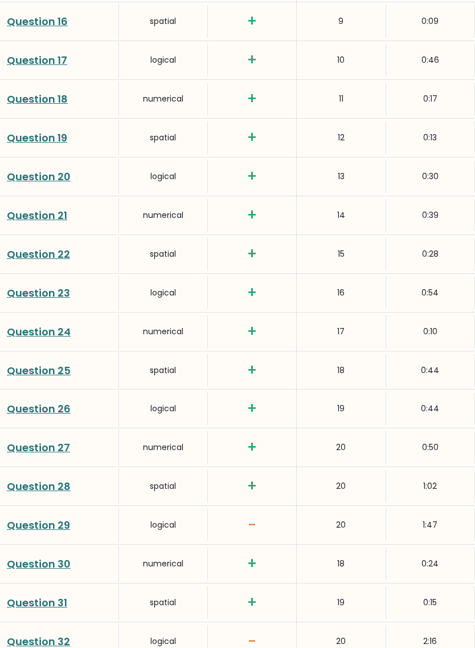
scroll to position [2212, 0]
click at [40, 325] on link "Question 24" at bounding box center [39, 332] width 64 height 14
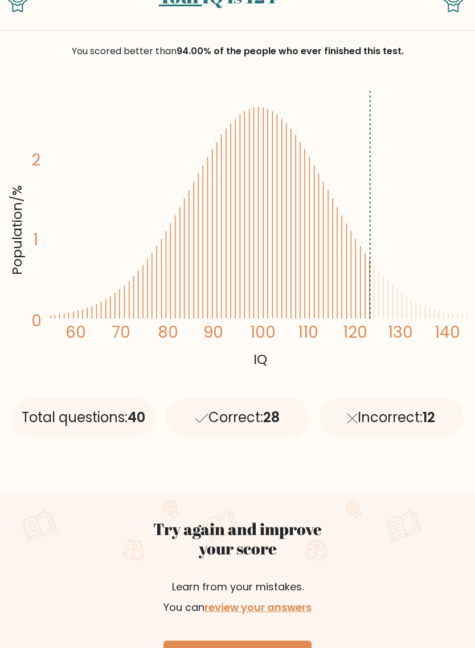
scroll to position [0, 0]
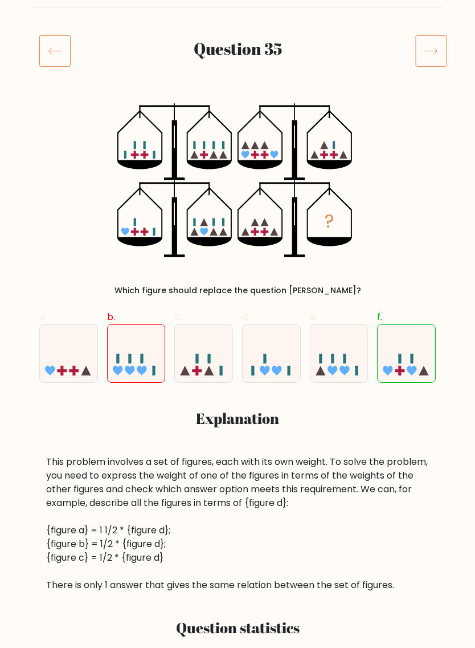
scroll to position [131, 0]
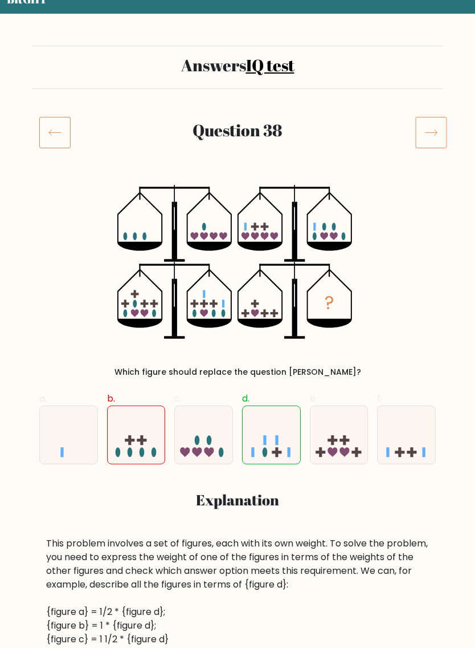
scroll to position [66, 0]
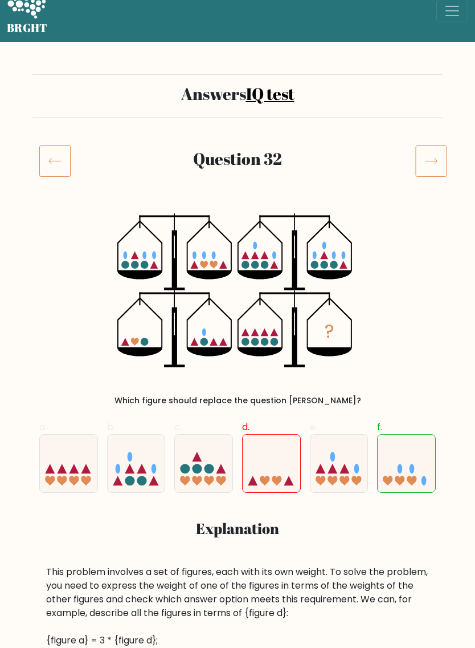
scroll to position [21, 0]
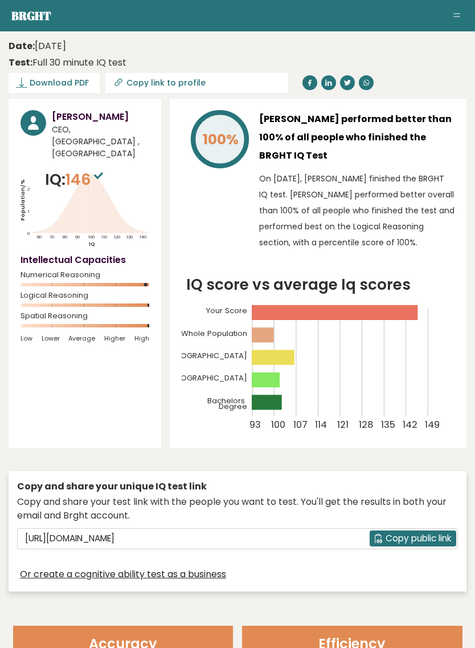
click at [222, 87] on input "Copy link to profile" at bounding box center [204, 82] width 155 height 9
type input "https://brght.org/profile/andrei-krutikov-1/?utm_source=share&utm_medium=copy&u…"
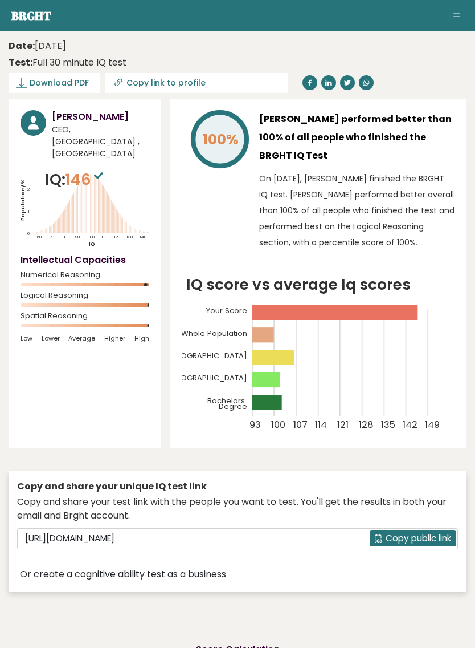
scroll to position [18, 0]
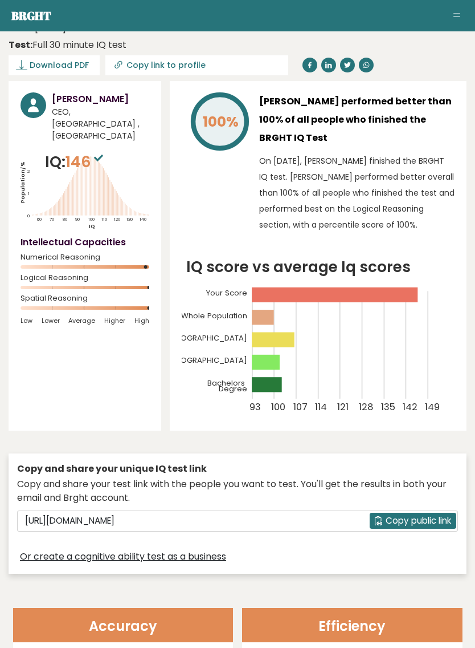
click at [417, 515] on span "Copy public link" at bounding box center [419, 520] width 66 height 13
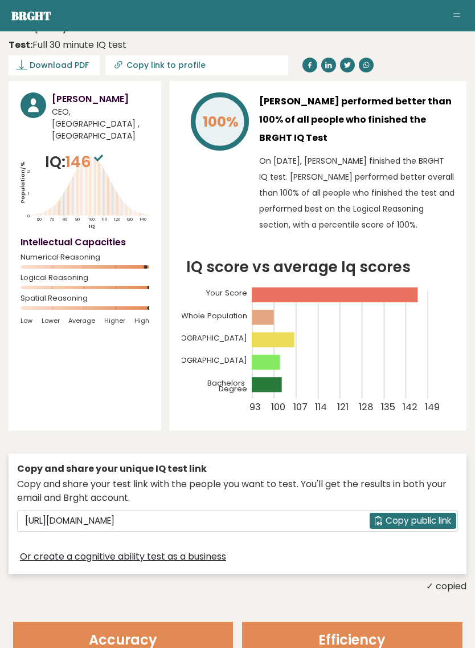
click at [154, 67] on input "Copy link to profile" at bounding box center [204, 64] width 155 height 9
